Goal: Navigation & Orientation: Find specific page/section

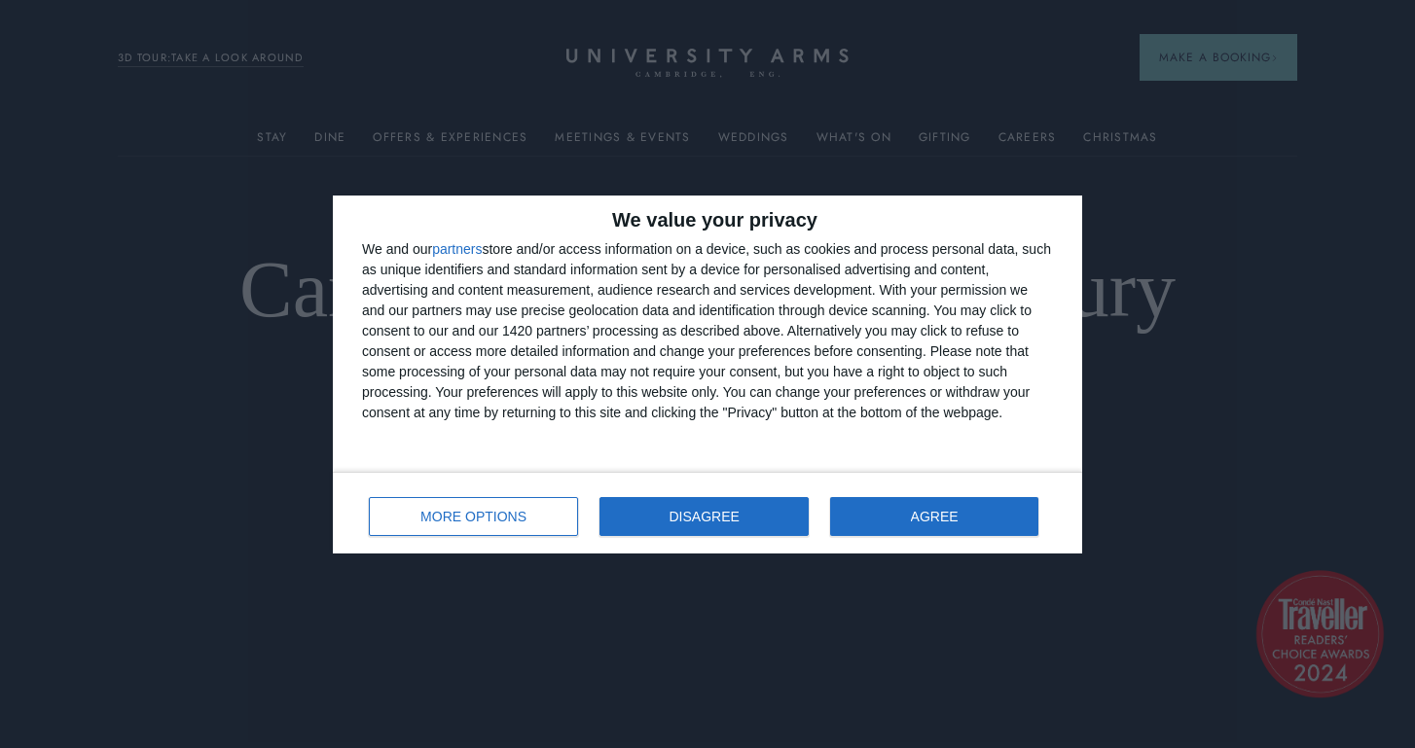
click at [667, 517] on button "DISAGREE" at bounding box center [703, 516] width 209 height 39
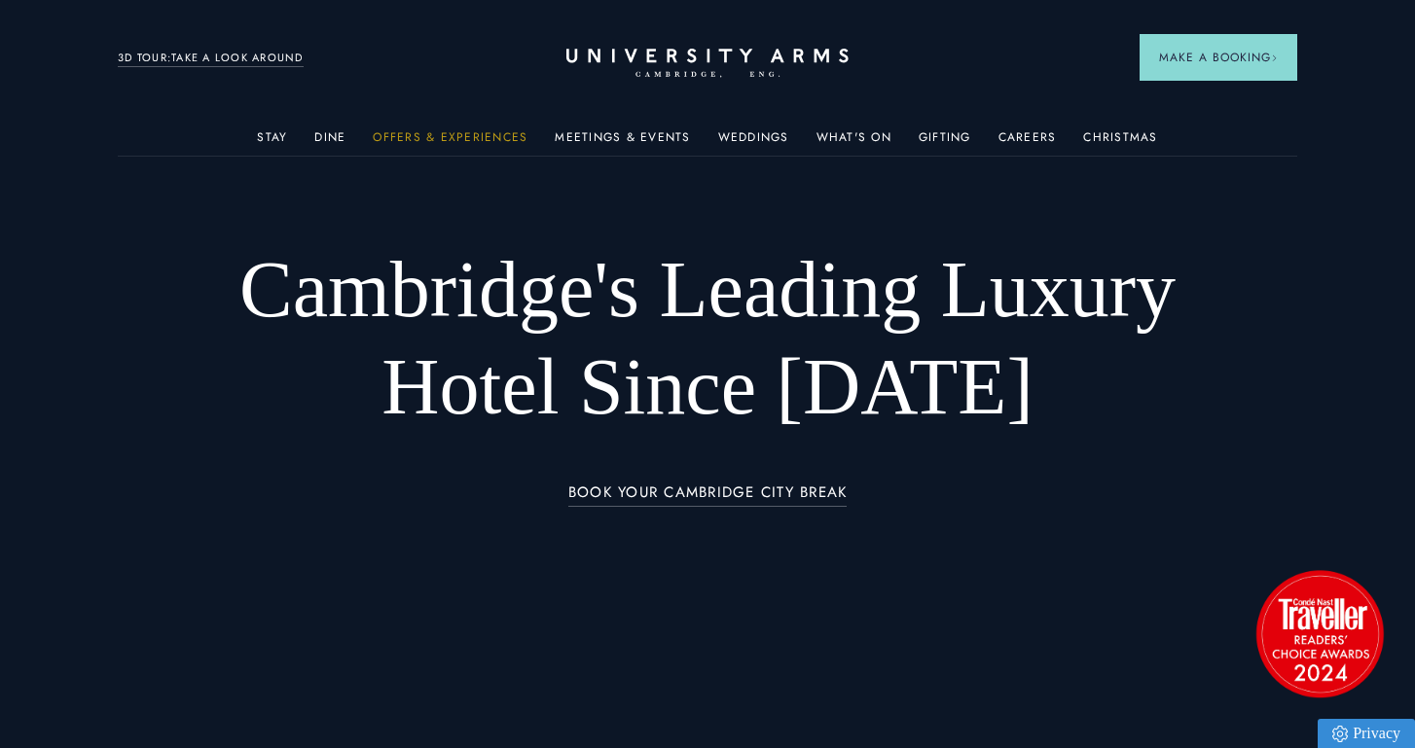
click at [431, 137] on link "Offers & Experiences" at bounding box center [450, 142] width 155 height 25
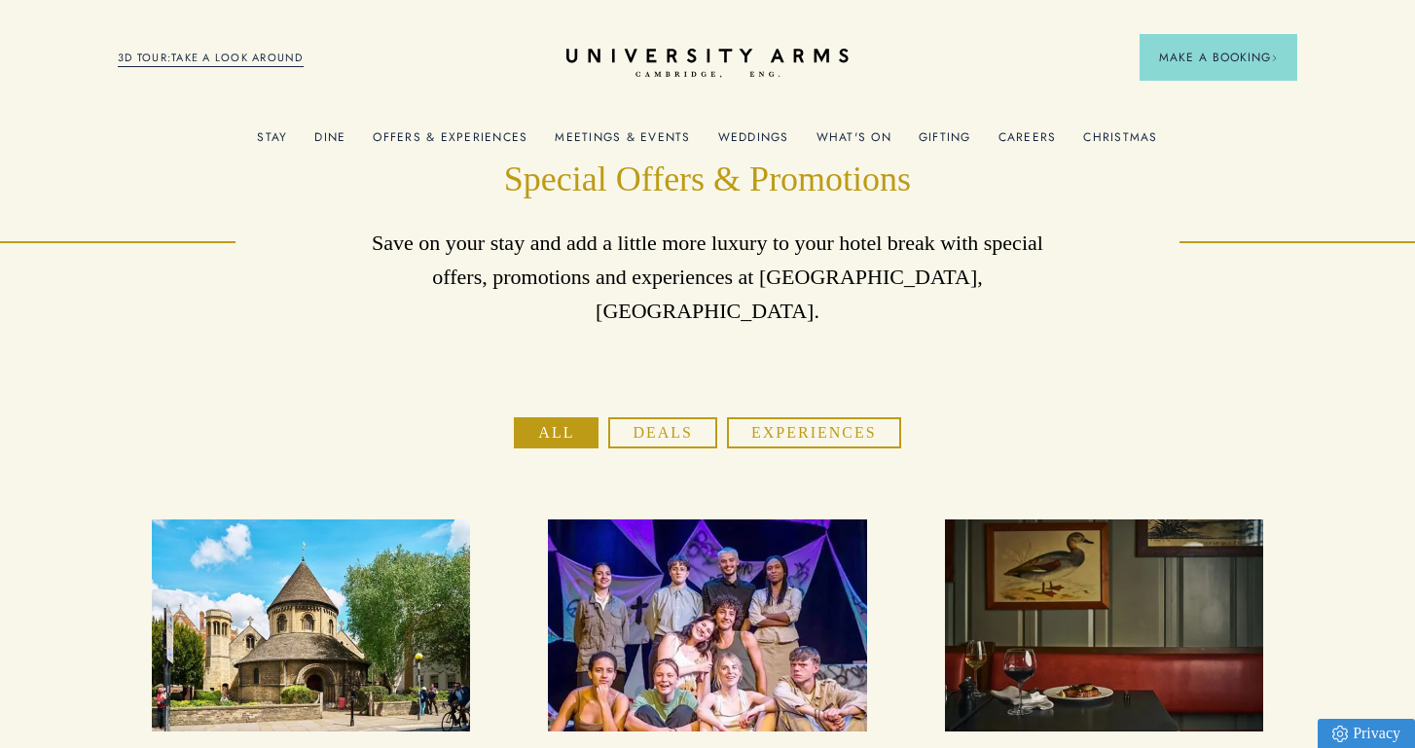
click at [465, 137] on link "Offers & Experiences" at bounding box center [450, 142] width 155 height 25
click at [624, 132] on link "Meetings & Events" at bounding box center [622, 142] width 135 height 25
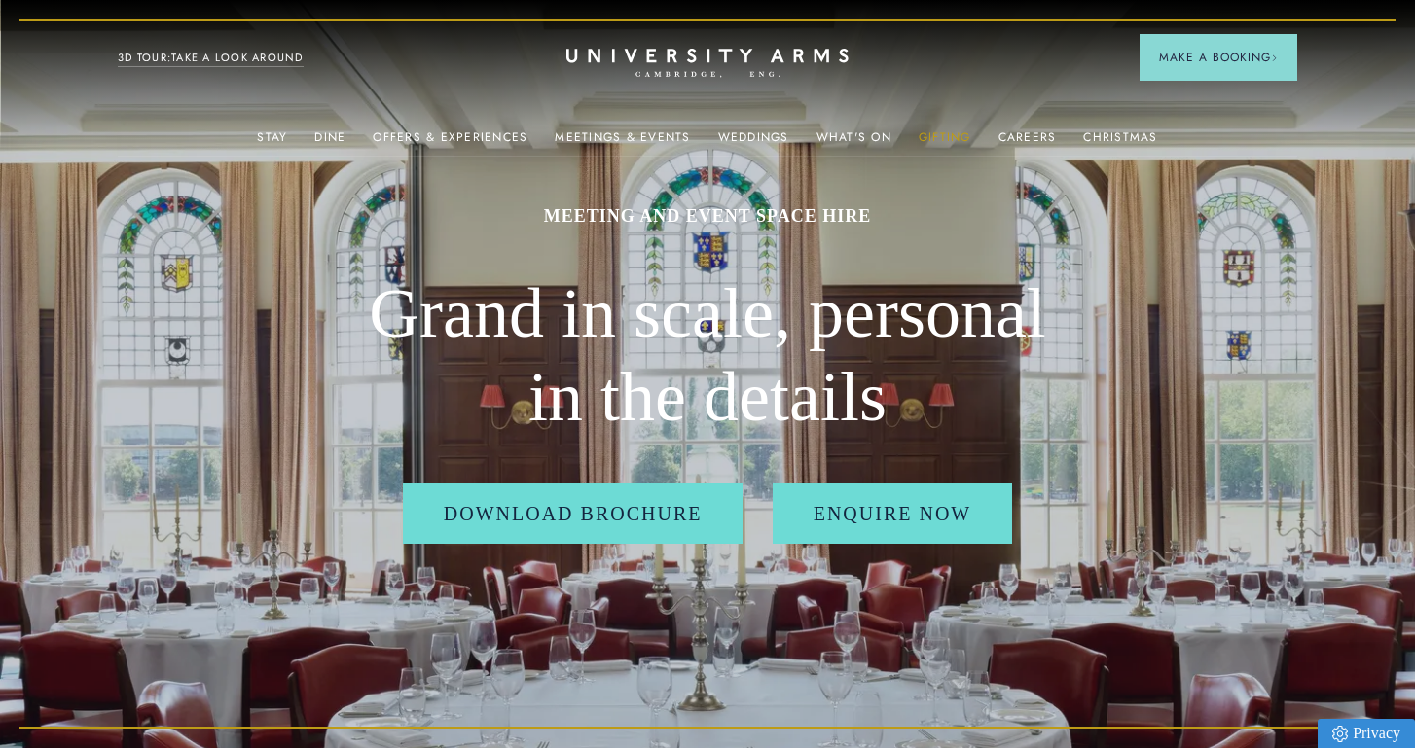
click at [938, 138] on link "Gifting" at bounding box center [944, 142] width 53 height 25
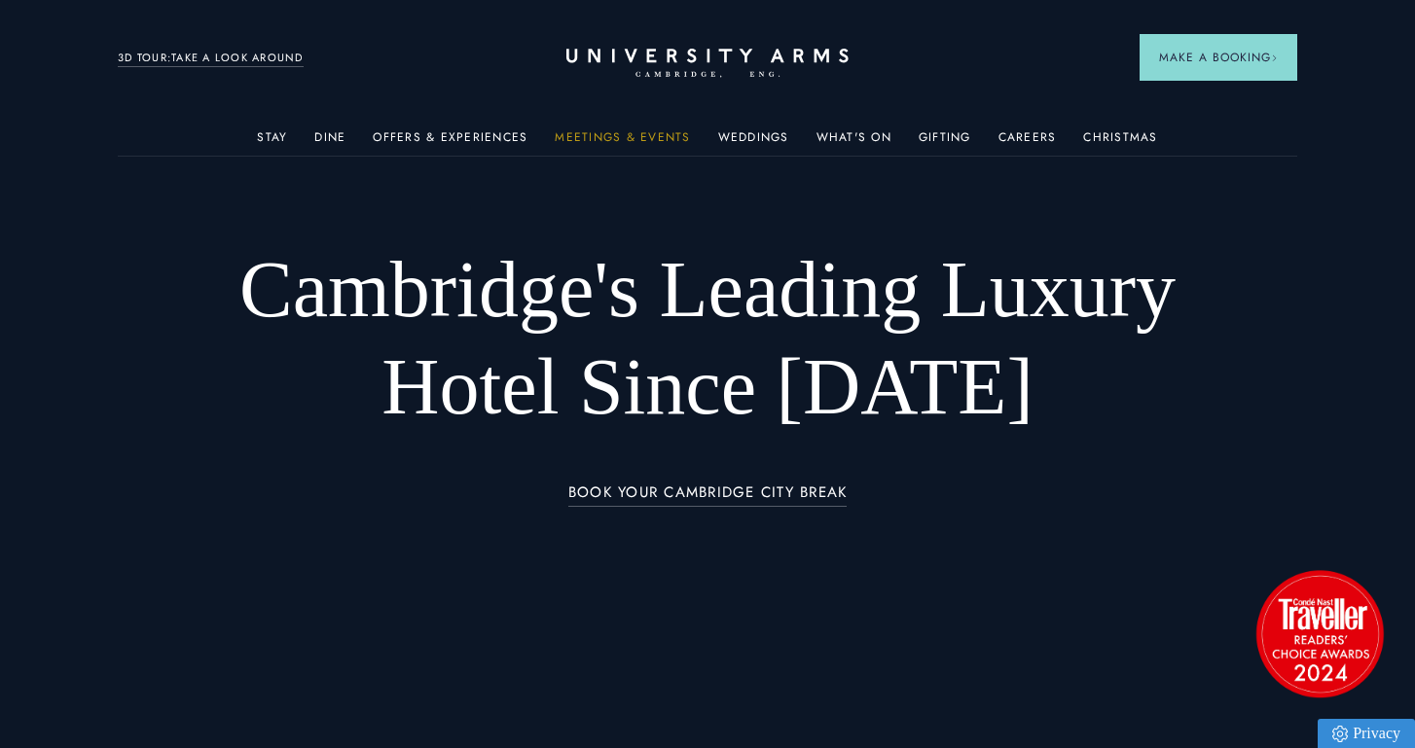
scroll to position [51, 0]
